Goal: Task Accomplishment & Management: Use online tool/utility

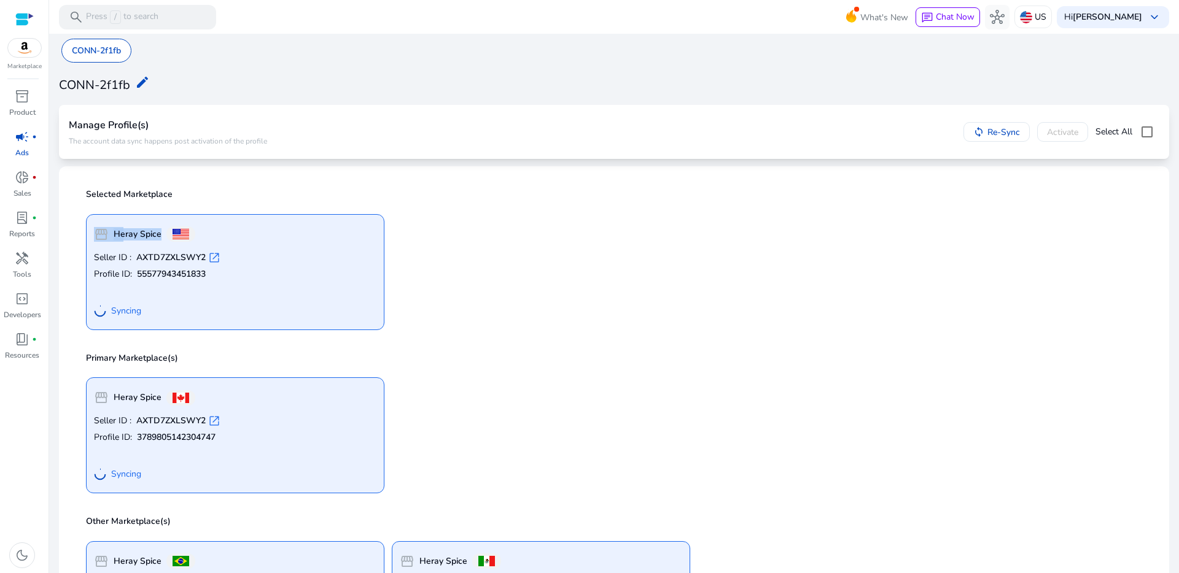
drag, startPoint x: 452, startPoint y: 200, endPoint x: 486, endPoint y: 211, distance: 35.9
click at [453, 211] on div "Selected Marketplace storefront Heray Spice Seller ID : AXTD7ZXLSWY2 open_in_ne…" at bounding box center [614, 258] width 1090 height 164
click at [660, 423] on div "storefront Heray Spice Seller ID : AXTD7ZXLSWY2 open_in_new Profile ID: 3789805…" at bounding box center [614, 431] width 1071 height 126
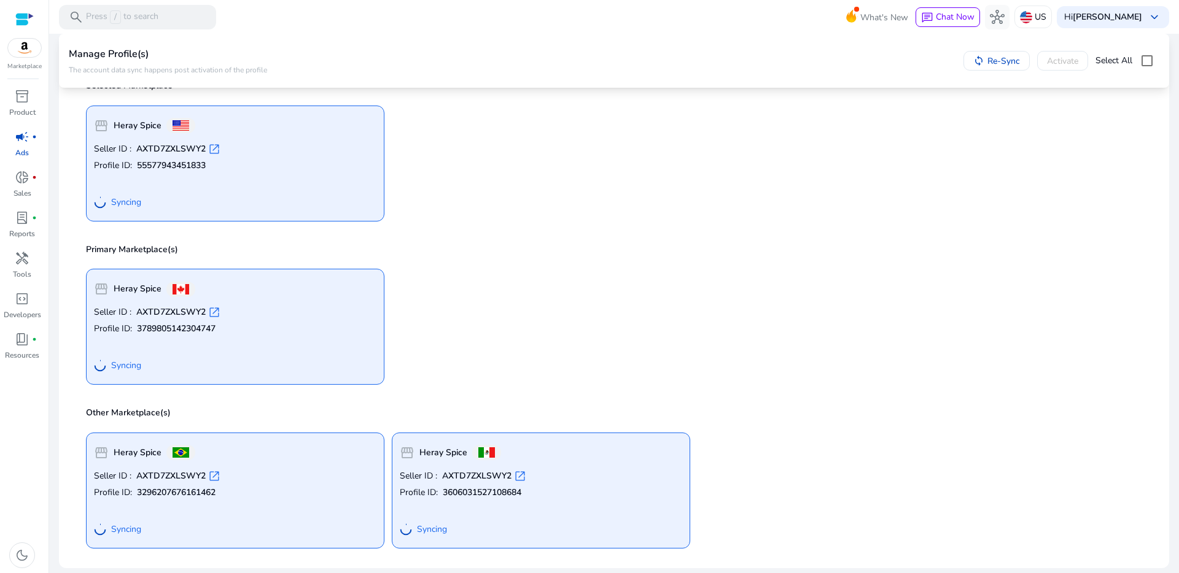
click at [651, 238] on div "Primary Marketplace(s) storefront Heray Spice Seller ID : AXTD7ZXLSWY2 open_in_…" at bounding box center [614, 313] width 1090 height 164
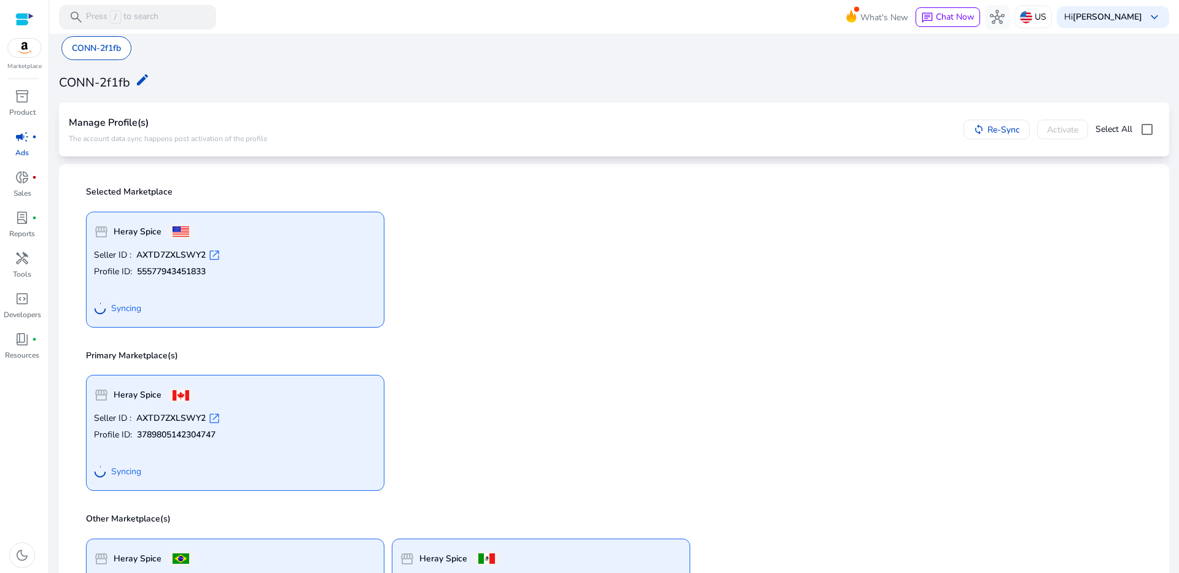
scroll to position [0, 0]
click at [837, 252] on div "storefront Heray Spice Seller ID : AXTD7ZXLSWY2 open_in_new Profile ID: 5557794…" at bounding box center [614, 267] width 1071 height 126
click at [23, 22] on div at bounding box center [24, 19] width 18 height 14
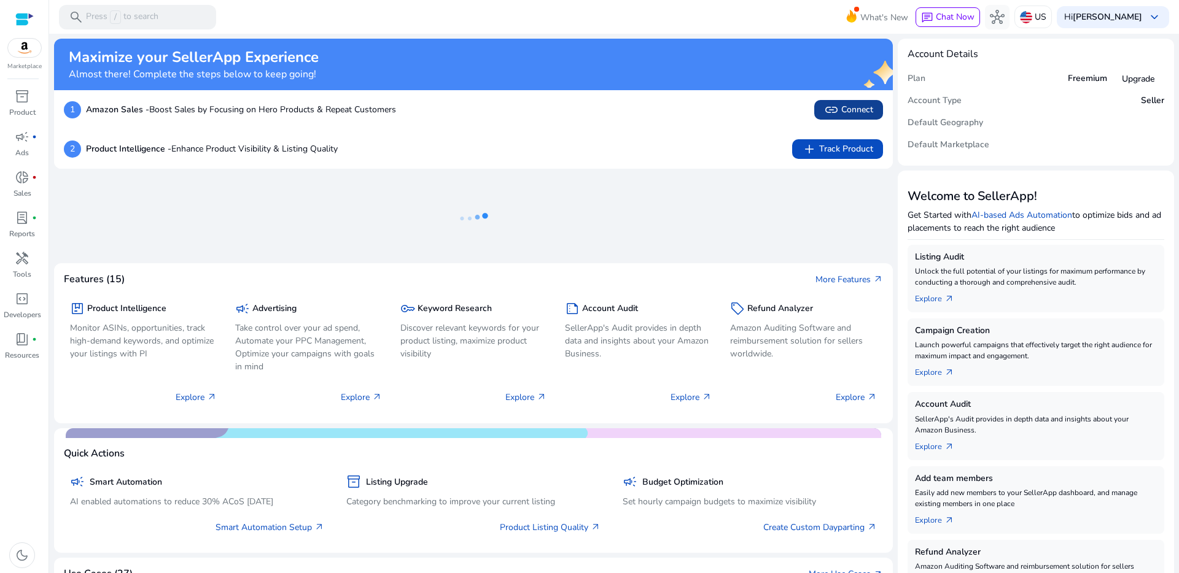
click at [845, 106] on span "link Connect" at bounding box center [848, 110] width 49 height 15
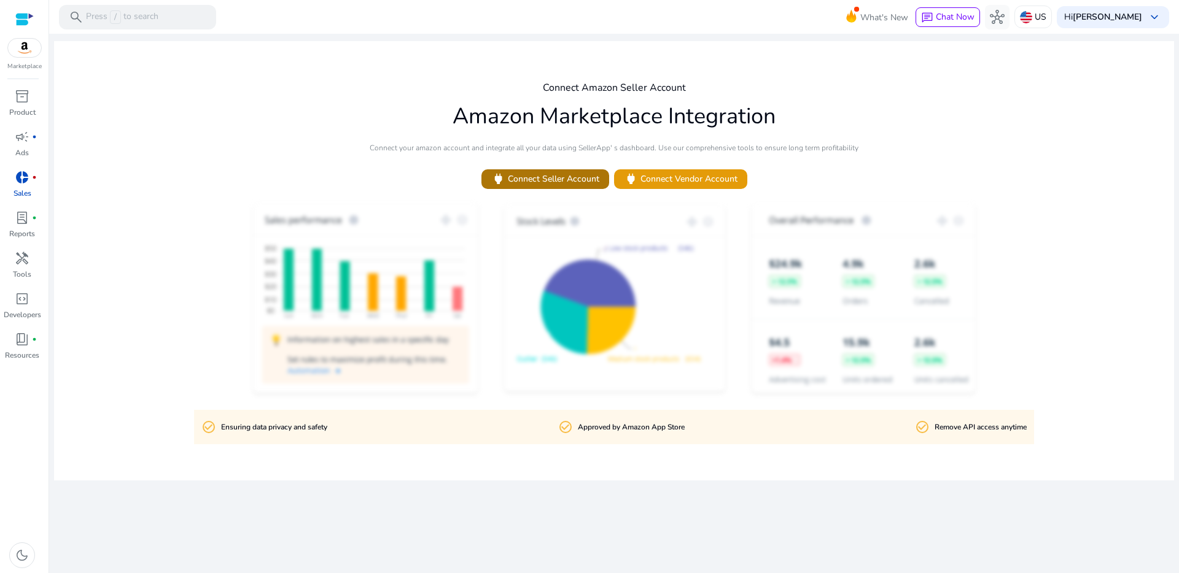
click at [528, 175] on span "power Connect Seller Account" at bounding box center [545, 179] width 108 height 14
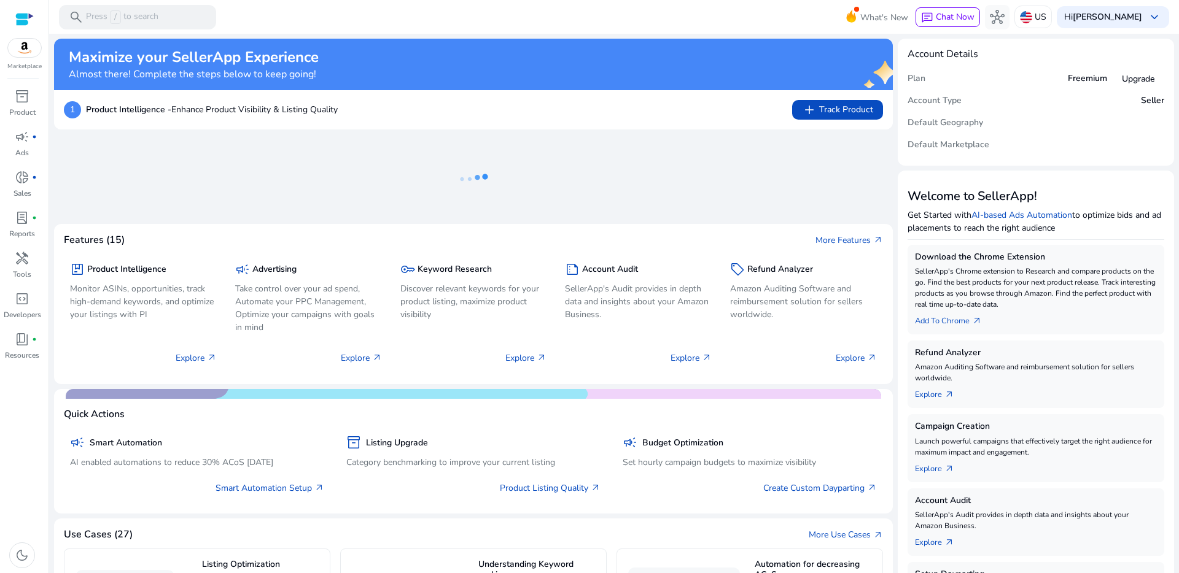
click at [29, 43] on img at bounding box center [24, 48] width 33 height 18
click at [24, 20] on div at bounding box center [24, 19] width 18 height 14
click at [807, 187] on ng-lottie at bounding box center [473, 179] width 839 height 80
click at [830, 108] on span "add Track Product" at bounding box center [837, 110] width 71 height 15
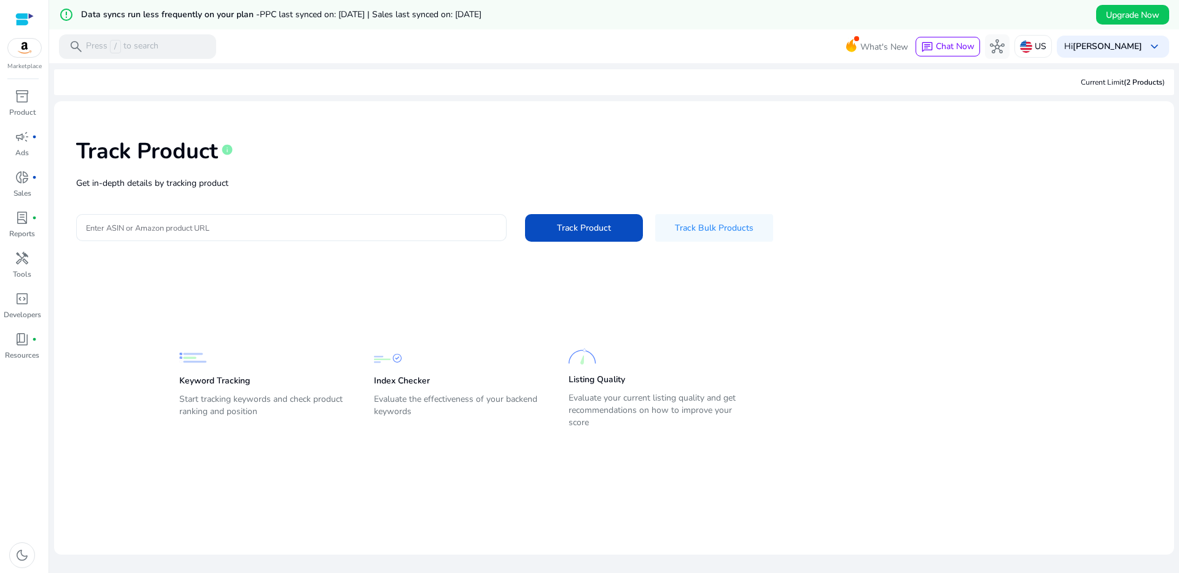
click at [444, 227] on input "Enter ASIN or Amazon product URL" at bounding box center [291, 228] width 411 height 14
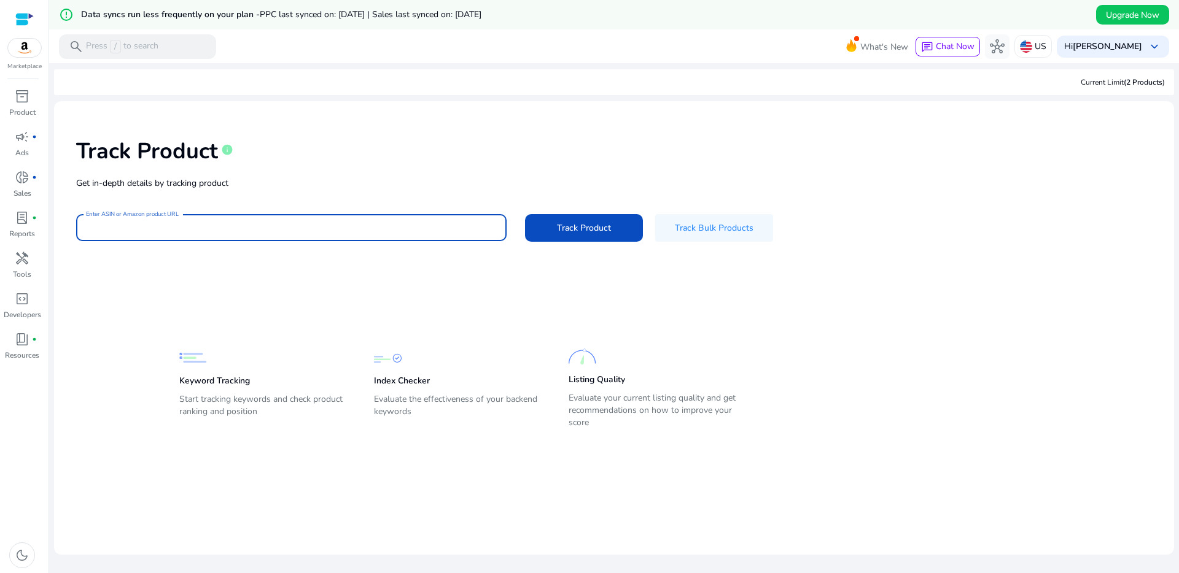
paste input "**********"
type input "**********"
click at [595, 228] on span "Track Product" at bounding box center [584, 228] width 54 height 13
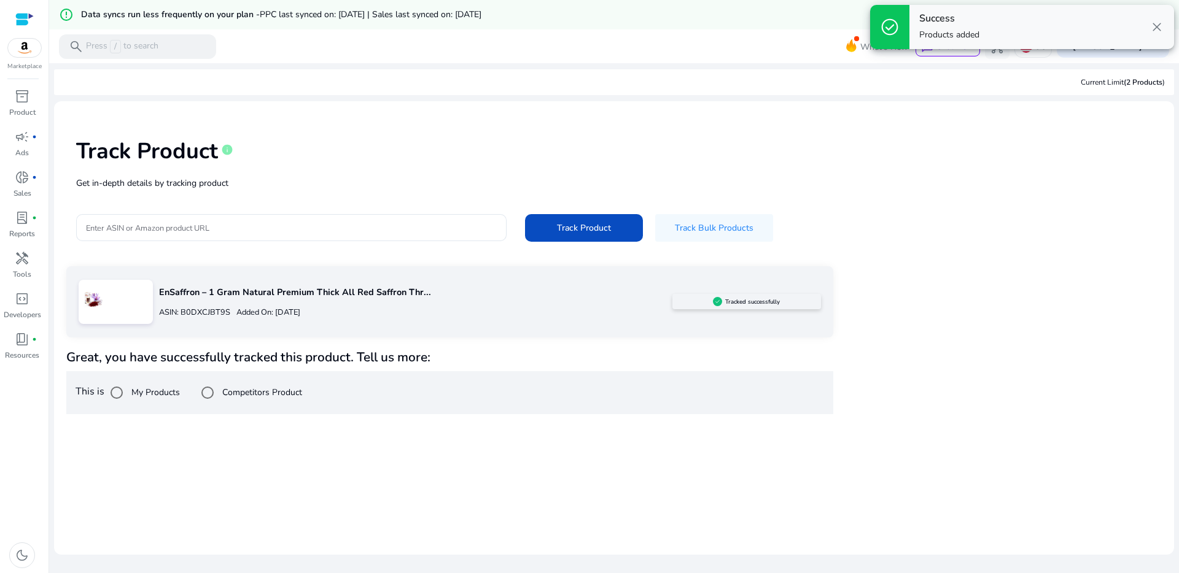
click at [1028, 196] on div "Track Product info Get in-depth details by tracking product Enter ASIN or Amazo…" at bounding box center [614, 188] width 1100 height 155
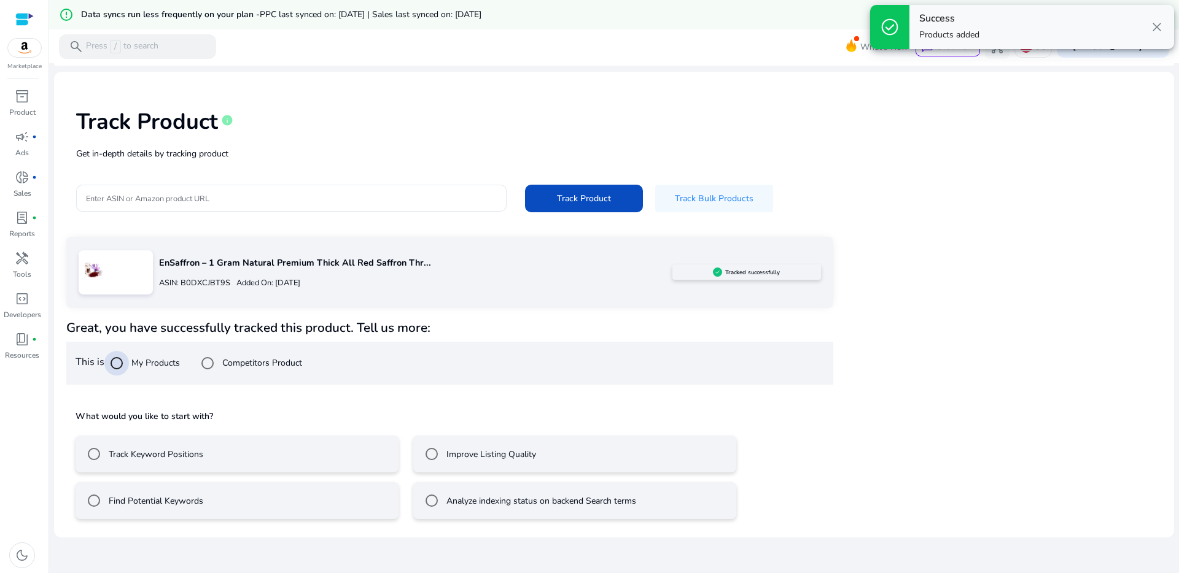
scroll to position [29, 0]
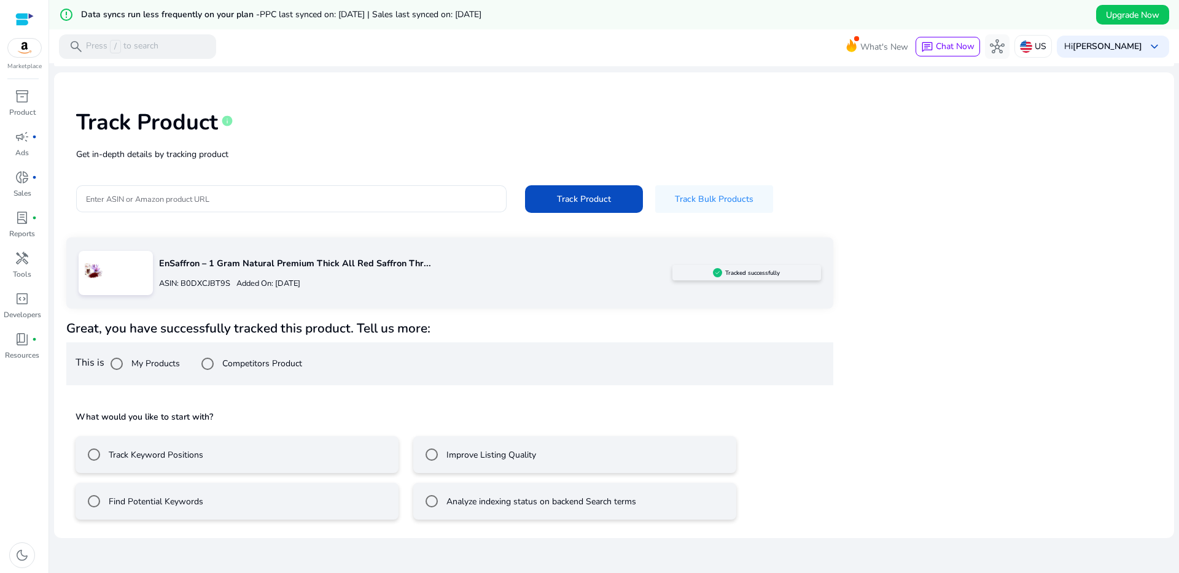
click at [482, 460] on label "Improve Listing Quality" at bounding box center [490, 455] width 92 height 13
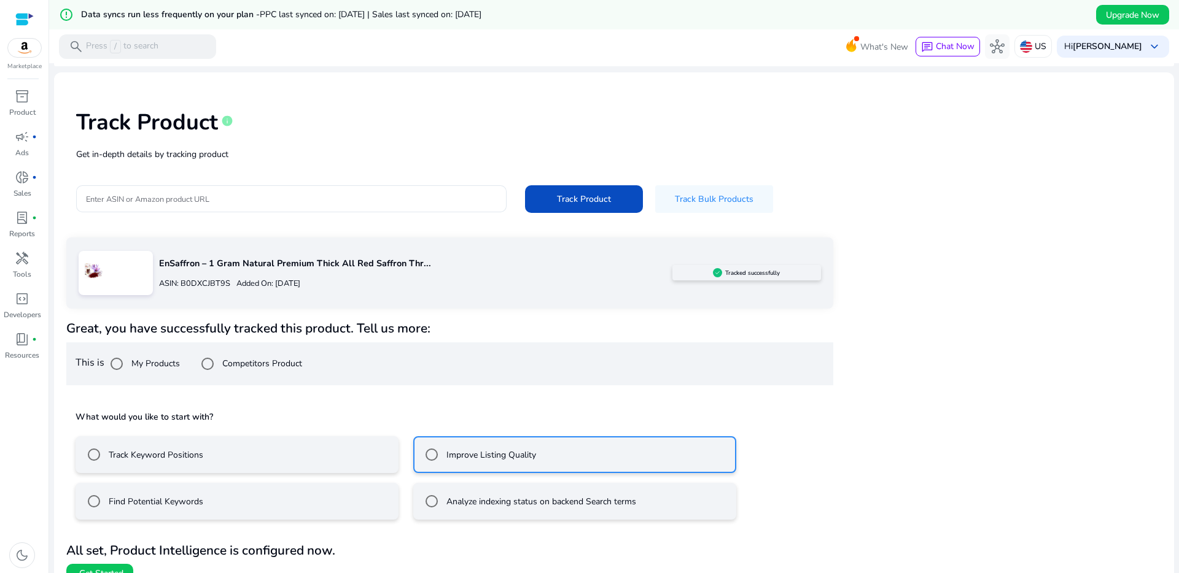
click at [251, 465] on mat-radio-button "Track Keyword Positions" at bounding box center [237, 455] width 323 height 37
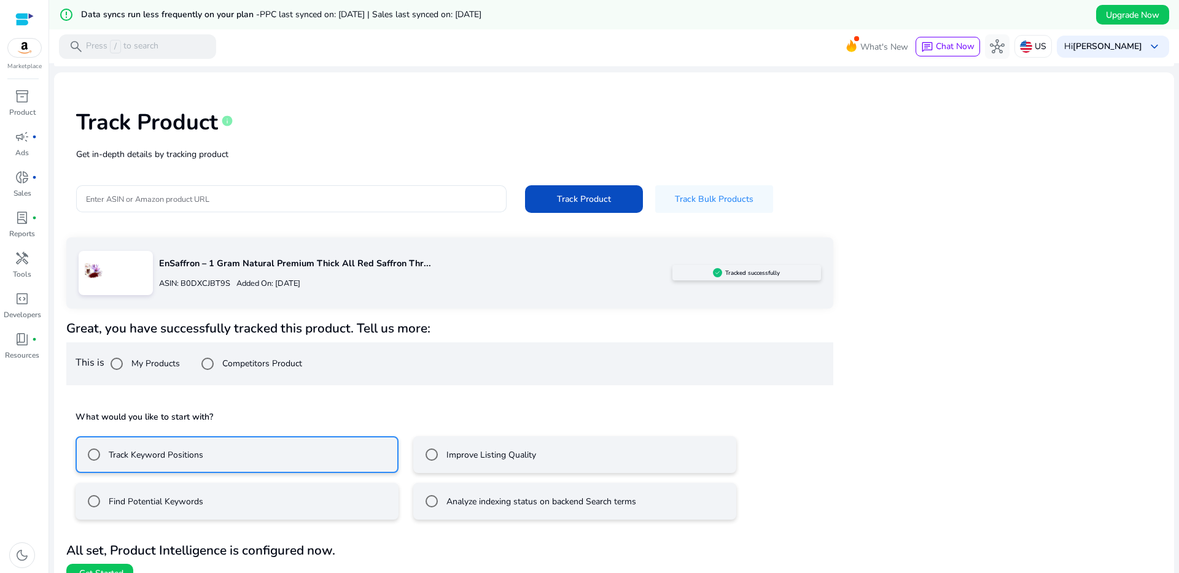
scroll to position [49, 0]
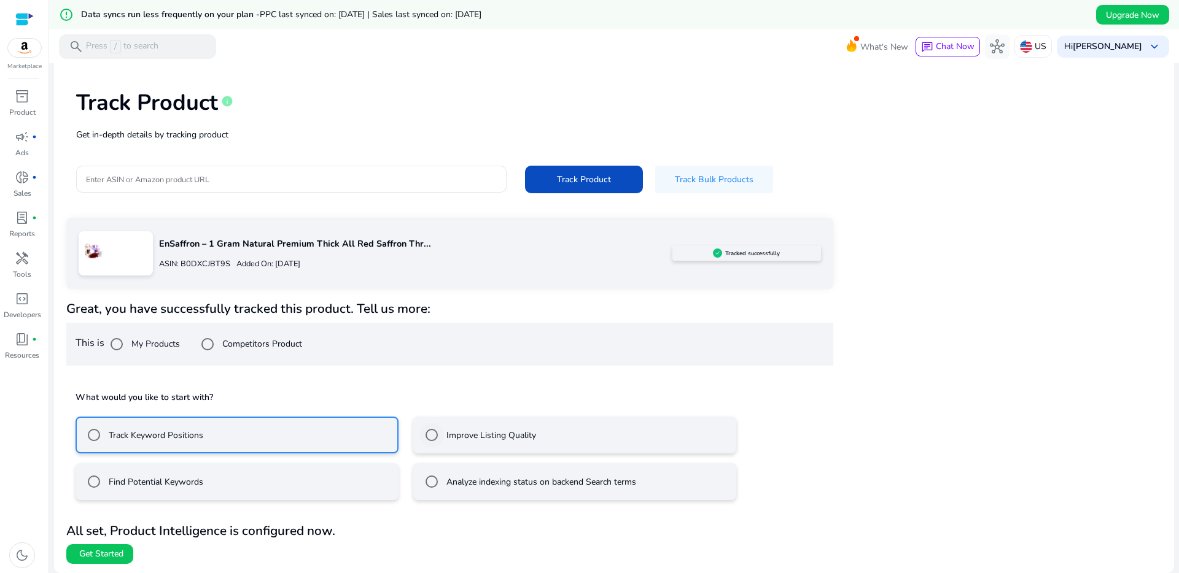
click at [494, 431] on label "Improve Listing Quality" at bounding box center [490, 435] width 92 height 13
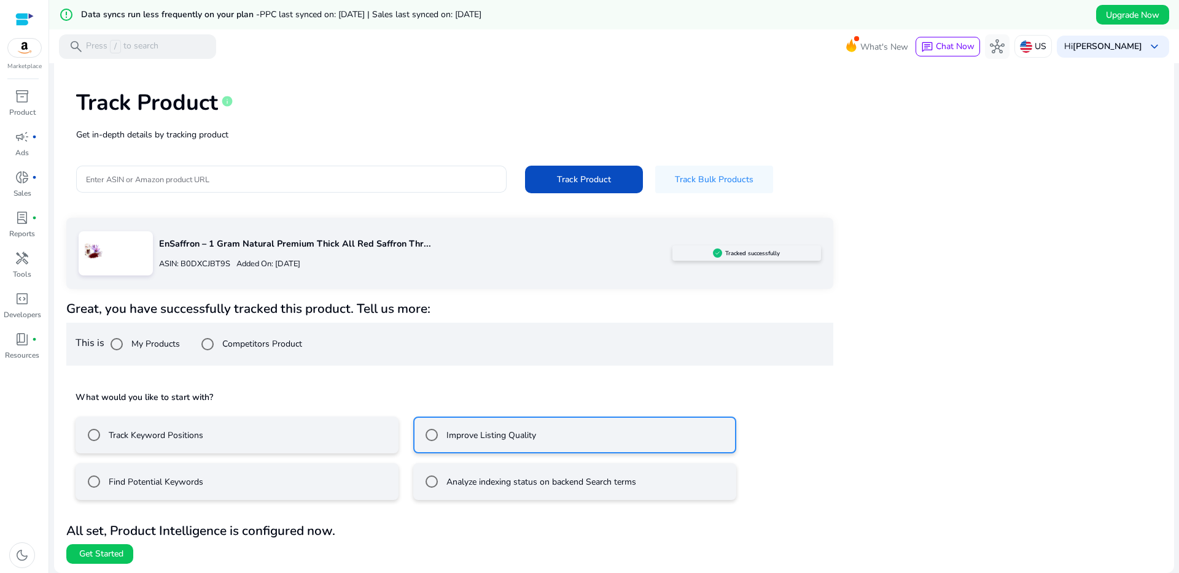
click at [168, 437] on label "Track Keyword Positions" at bounding box center [154, 435] width 97 height 13
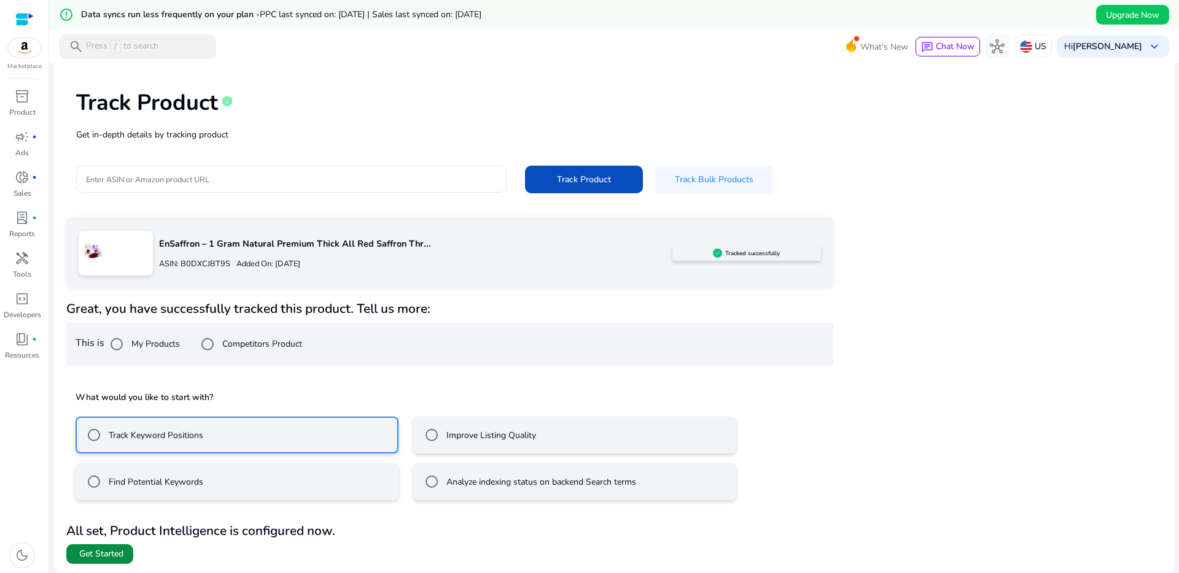
click at [100, 551] on span "Get Started" at bounding box center [101, 554] width 44 height 12
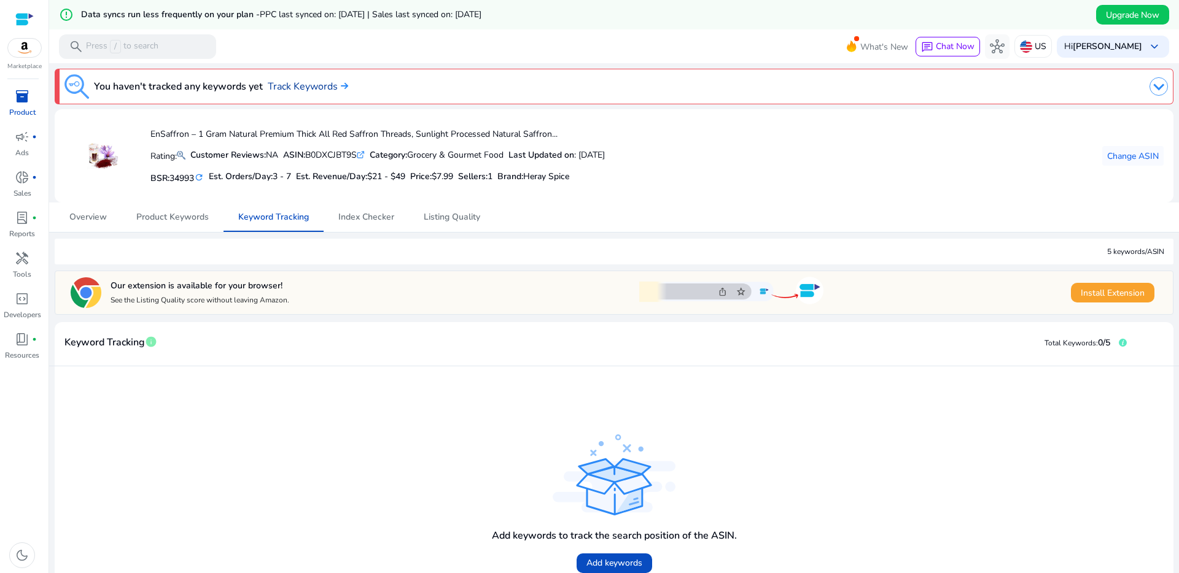
click at [320, 86] on link "Track Keywords" at bounding box center [308, 86] width 80 height 15
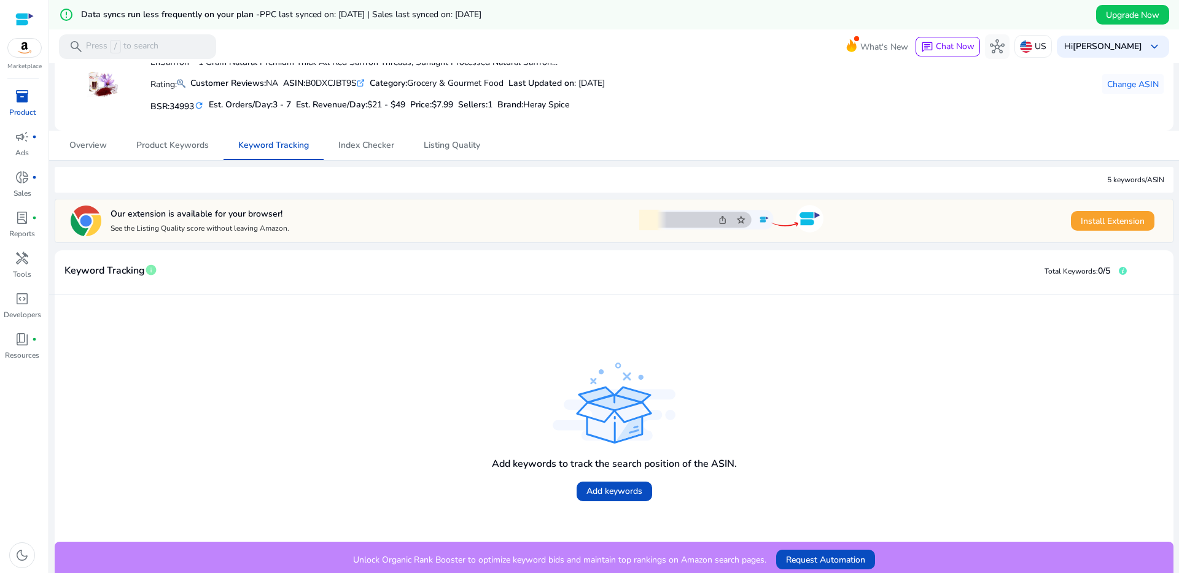
scroll to position [77, 0]
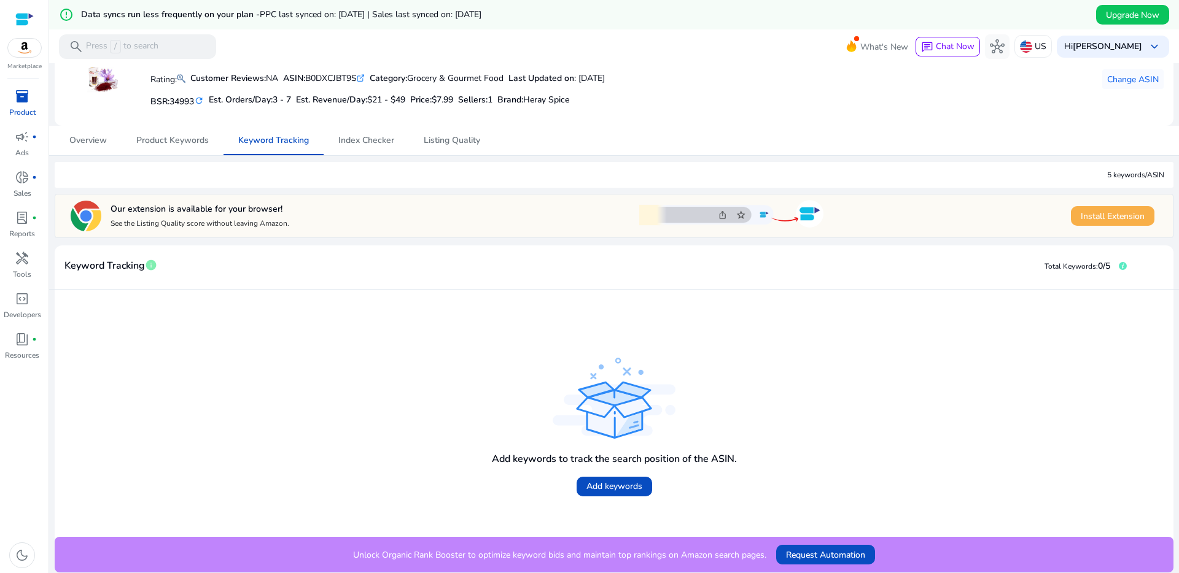
click at [1118, 214] on span "Install Extension" at bounding box center [1113, 216] width 64 height 13
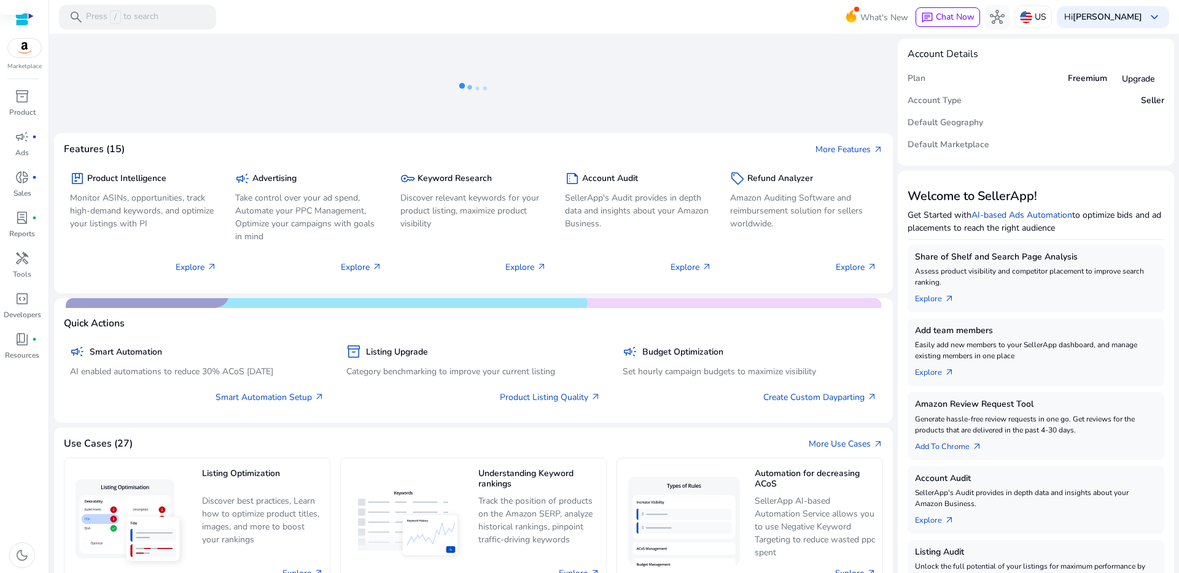
click at [860, 18] on span "What's New" at bounding box center [884, 17] width 48 height 21
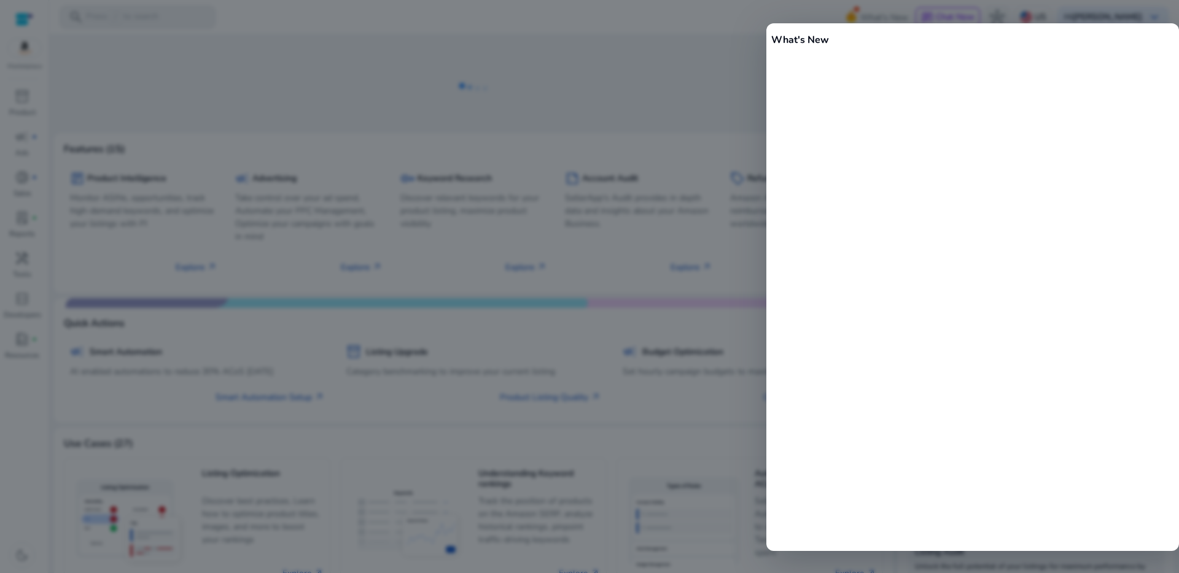
click at [659, 52] on div at bounding box center [589, 286] width 1179 height 573
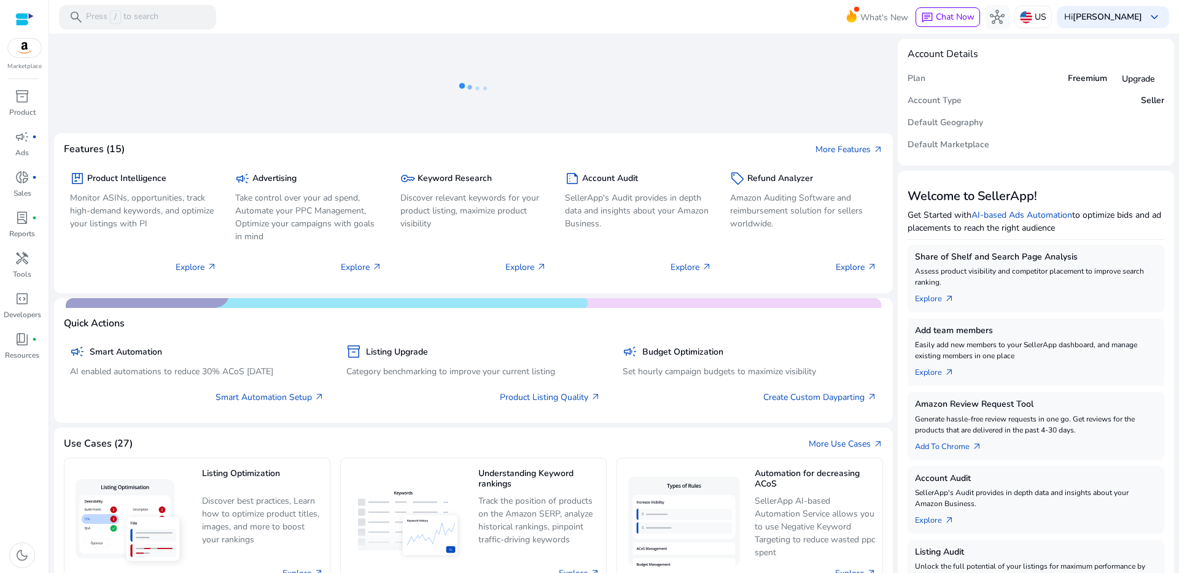
click at [23, 20] on div at bounding box center [24, 19] width 18 height 14
click at [18, 52] on img at bounding box center [24, 48] width 33 height 18
click at [16, 107] on p "Product" at bounding box center [22, 112] width 26 height 11
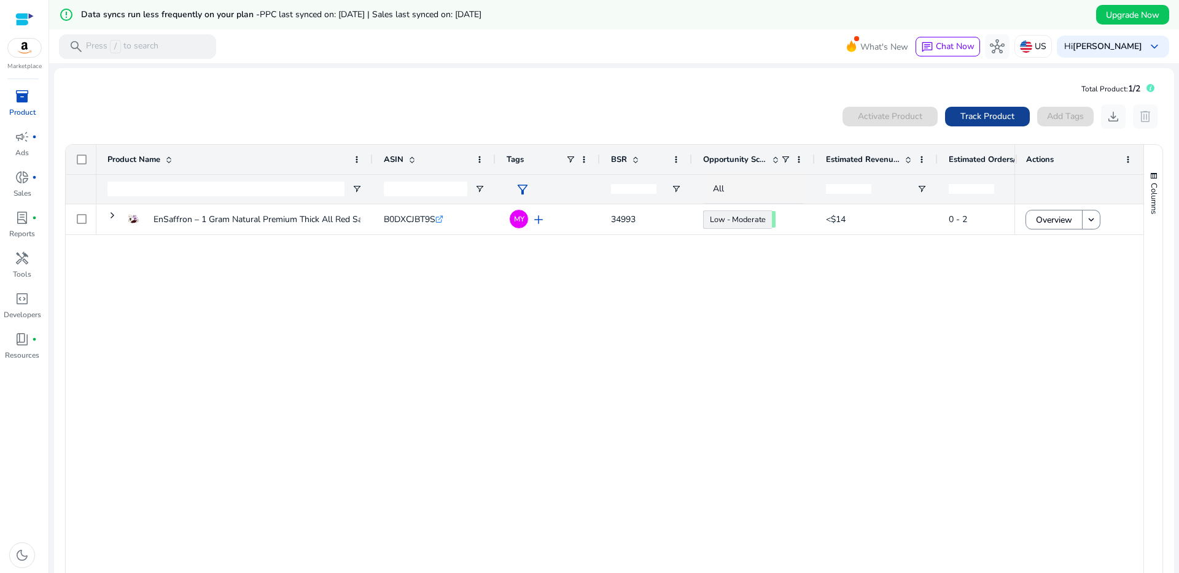
click at [989, 117] on span "Track Product" at bounding box center [987, 116] width 54 height 13
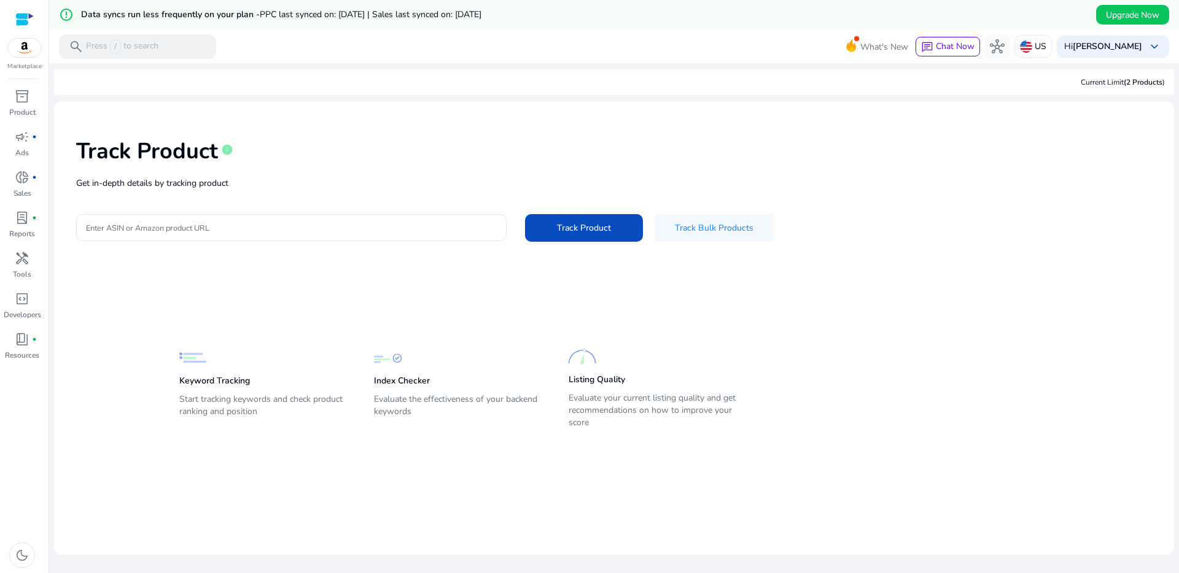
click at [130, 188] on p "Get in-depth details by tracking product" at bounding box center [614, 183] width 1076 height 13
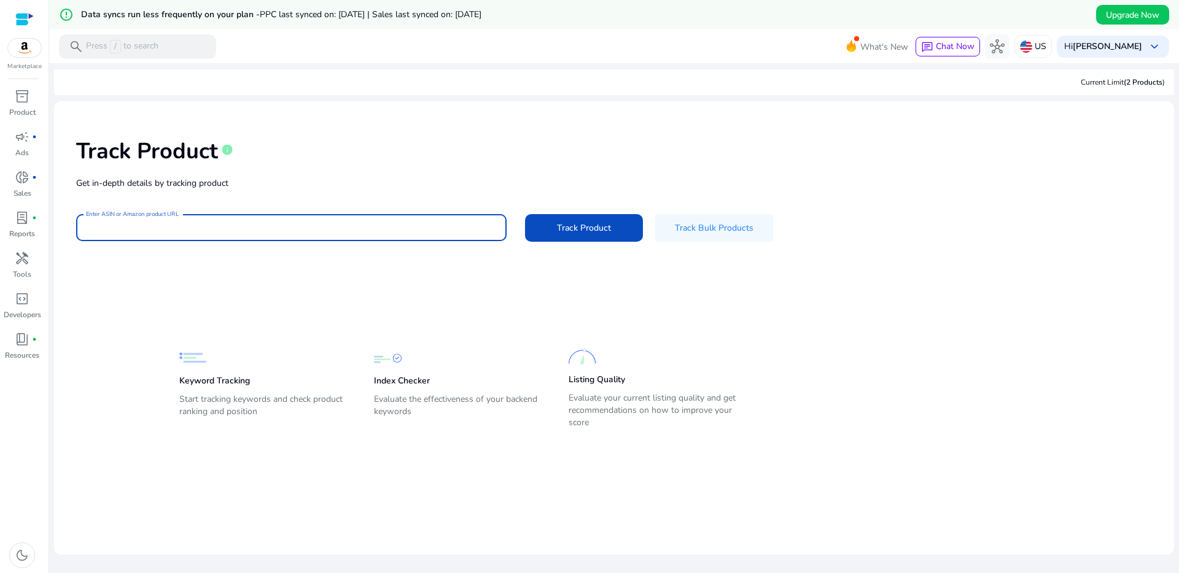
click at [239, 232] on input "Enter ASIN or Amazon product URL" at bounding box center [291, 228] width 411 height 14
paste input "**********"
type input "**********"
click at [591, 231] on span "Track Product" at bounding box center [584, 228] width 54 height 13
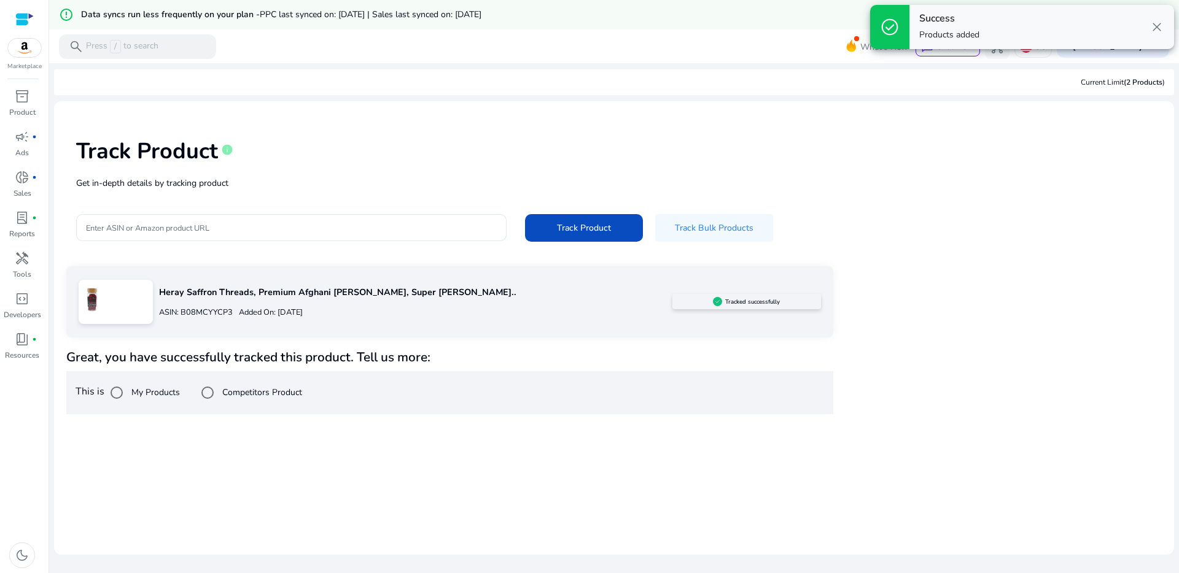
click at [131, 391] on div at bounding box center [116, 392] width 29 height 29
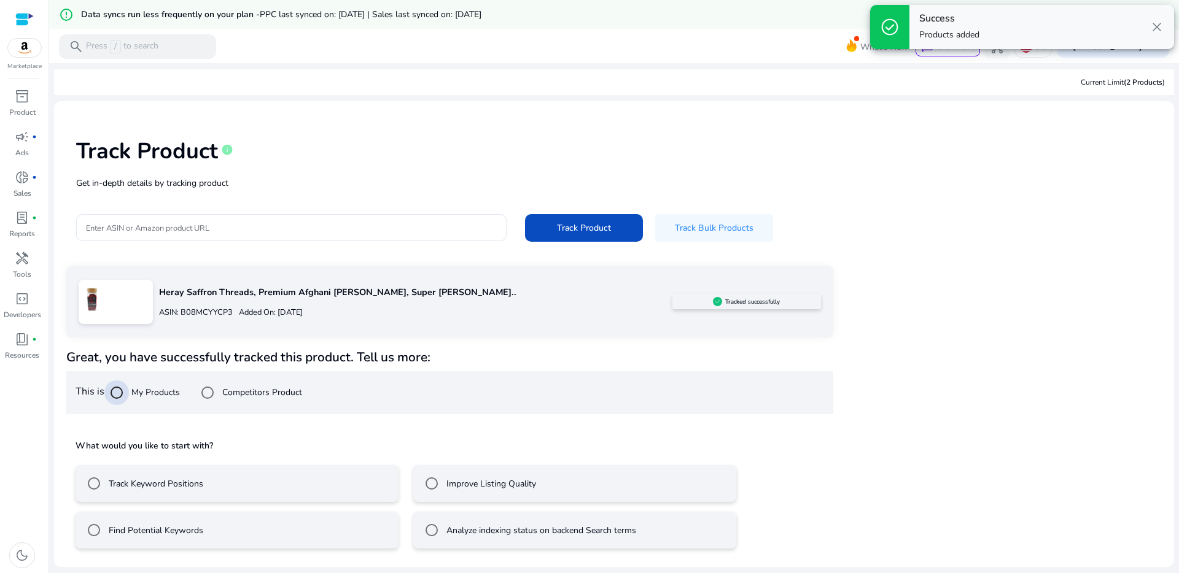
scroll to position [29, 0]
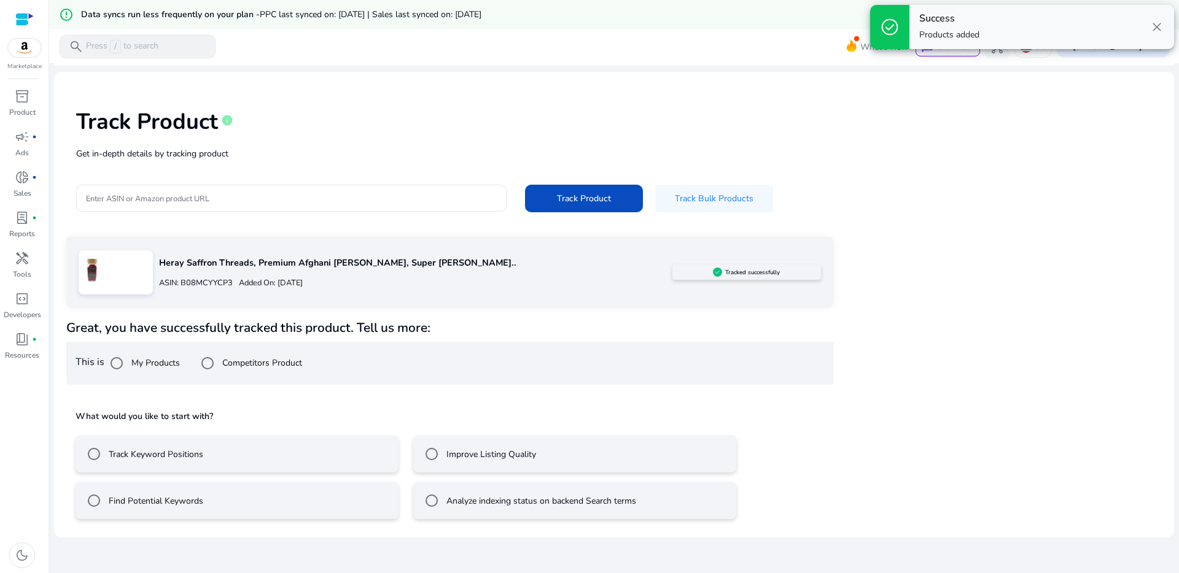
click at [476, 465] on div "Improve Listing Quality" at bounding box center [477, 454] width 117 height 25
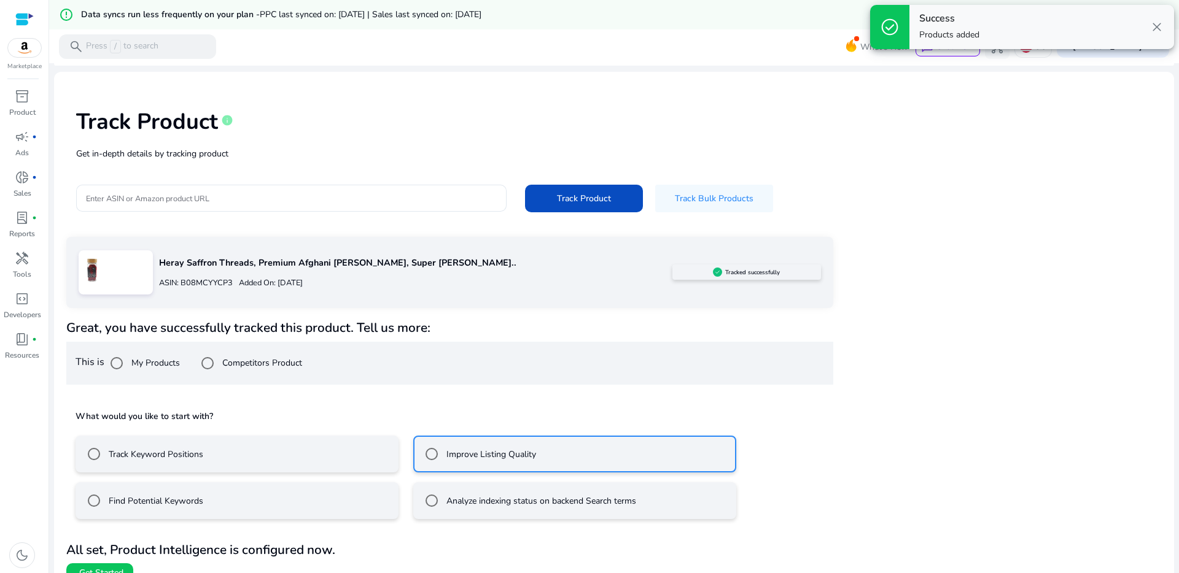
scroll to position [49, 0]
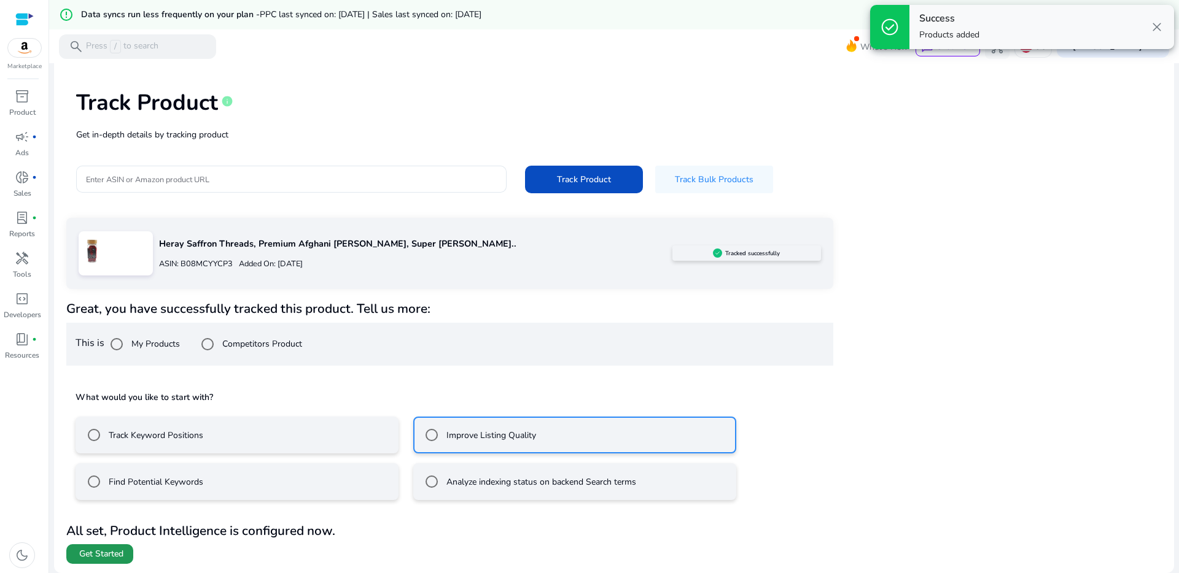
click at [116, 554] on span "Get Started" at bounding box center [101, 554] width 44 height 12
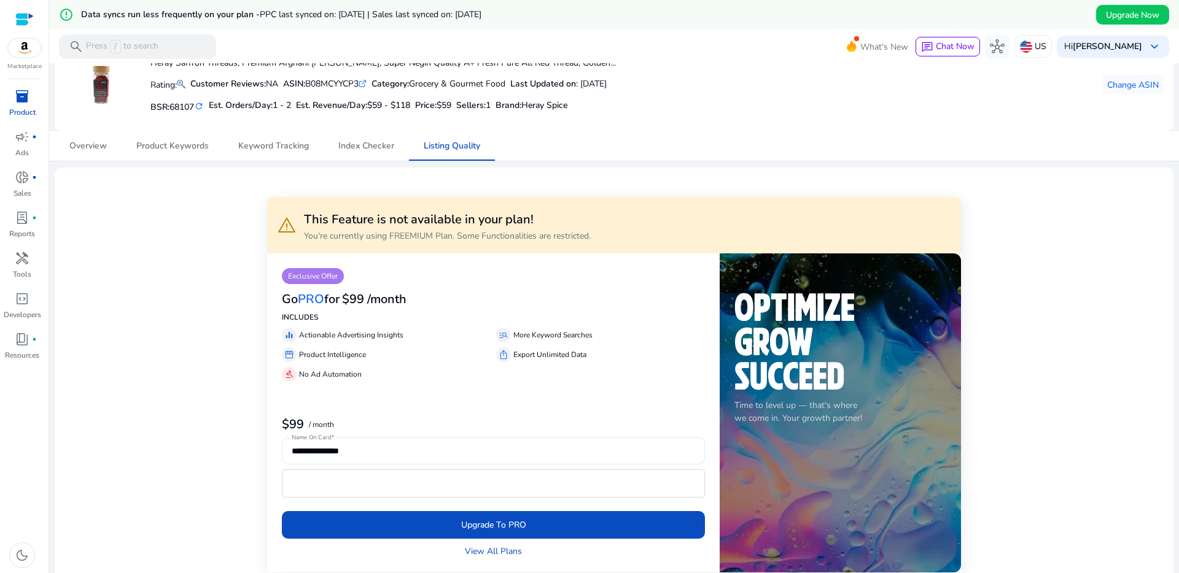
scroll to position [136, 0]
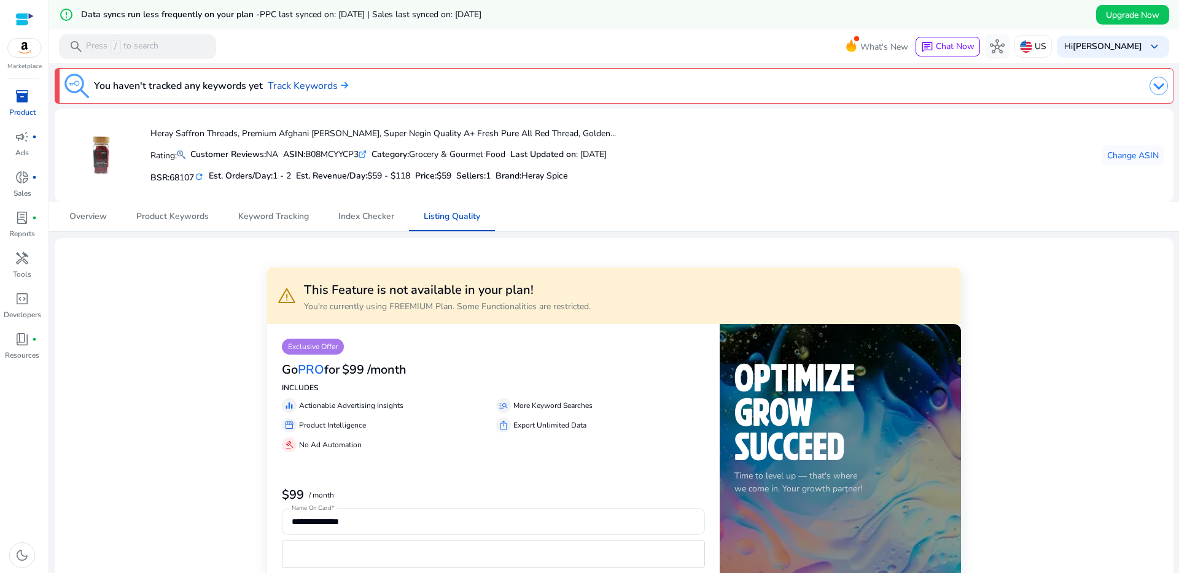
scroll to position [0, 0]
click at [188, 215] on span "Product Keywords" at bounding box center [172, 217] width 72 height 9
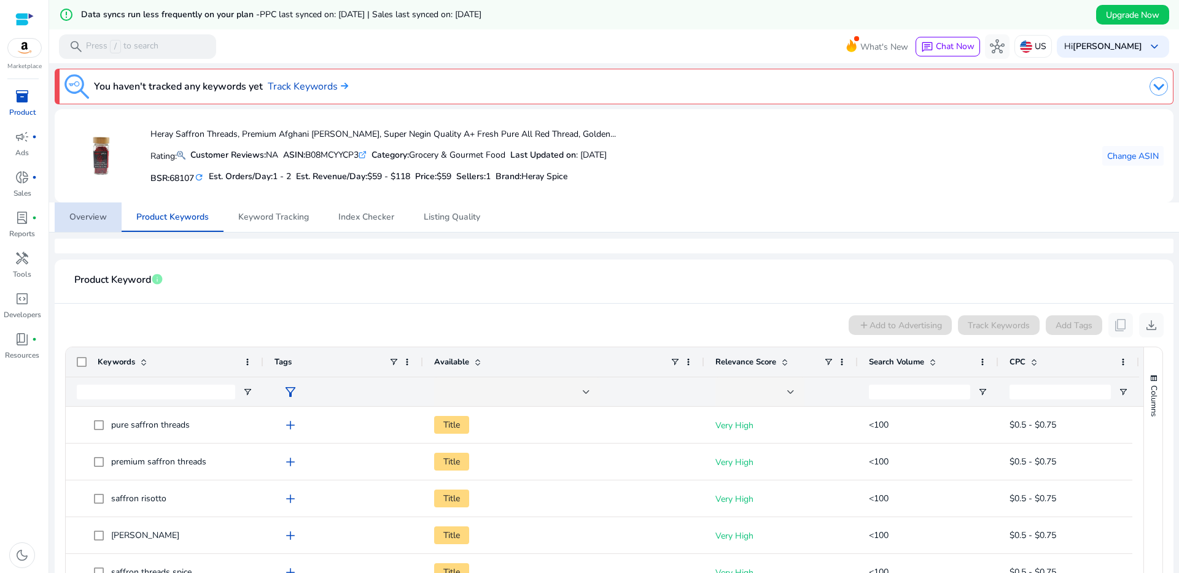
click at [81, 220] on span "Overview" at bounding box center [87, 217] width 37 height 9
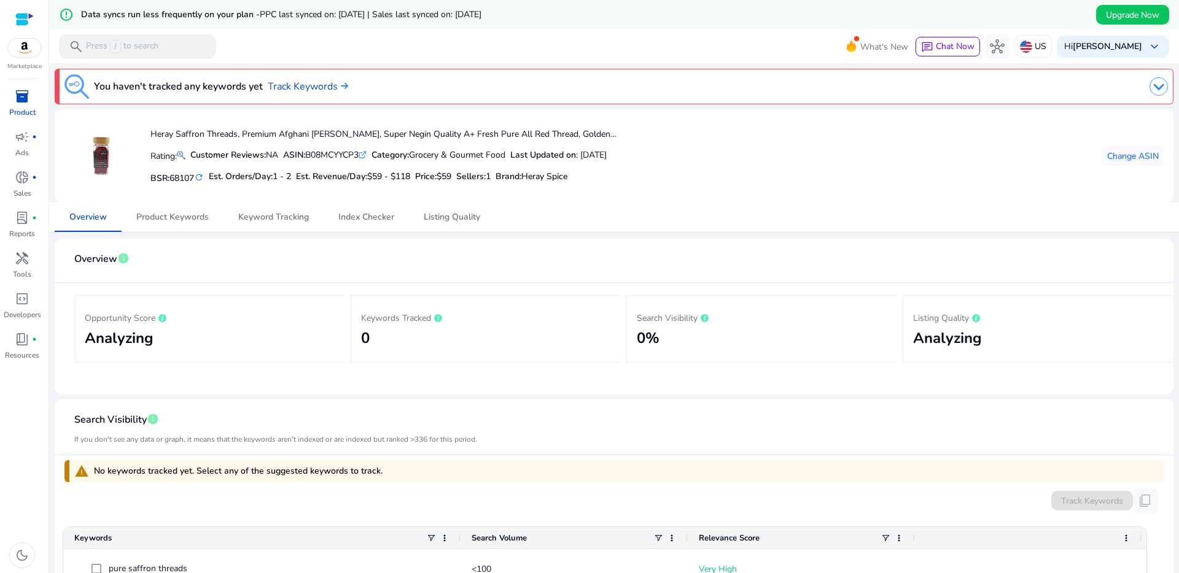
click at [25, 49] on img at bounding box center [24, 48] width 33 height 18
click at [29, 15] on div at bounding box center [24, 19] width 18 height 14
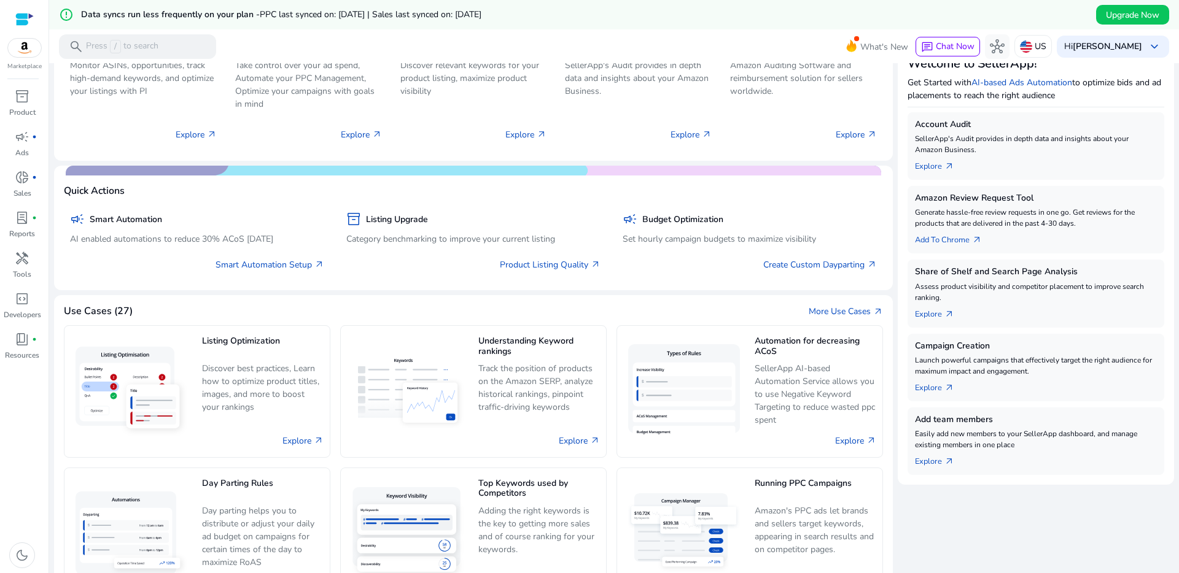
scroll to position [341, 0]
